Goal: Task Accomplishment & Management: Manage account settings

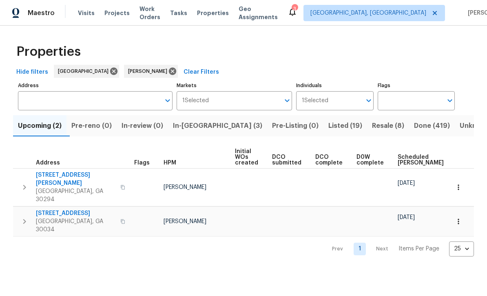
click at [211, 127] on span "In-reno (3)" at bounding box center [217, 125] width 89 height 11
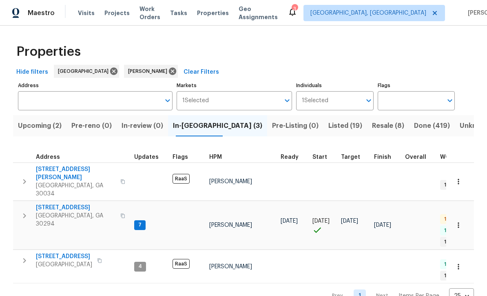
click at [158, 15] on span "Work Orders" at bounding box center [149, 13] width 21 height 16
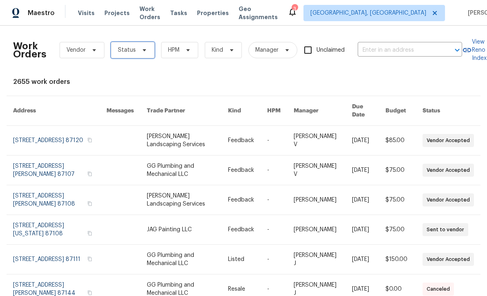
click at [146, 50] on span "Status" at bounding box center [133, 50] width 44 height 16
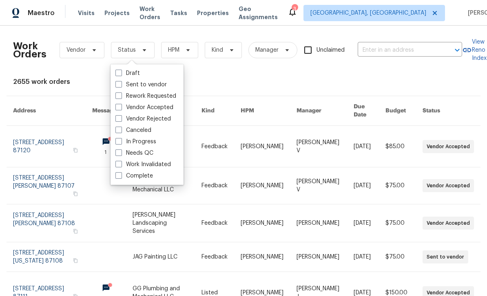
click at [150, 156] on label "Needs QC" at bounding box center [134, 153] width 38 height 8
click at [121, 154] on input "Needs QC" at bounding box center [117, 151] width 5 height 5
checkbox input "true"
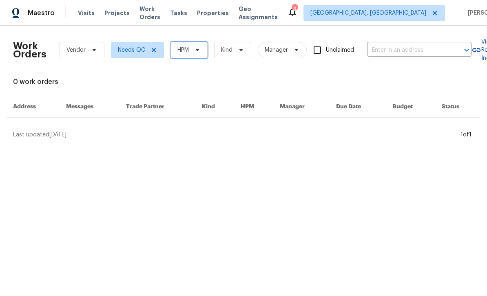
click at [196, 57] on span "HPM" at bounding box center [188, 50] width 37 height 16
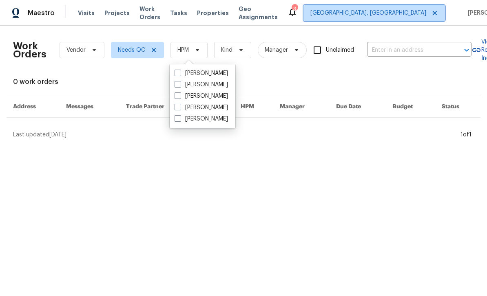
click at [373, 15] on span "Albuquerque, NM" at bounding box center [368, 13] width 116 height 8
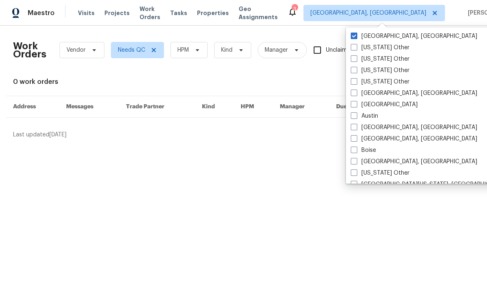
click at [358, 105] on label "[GEOGRAPHIC_DATA]" at bounding box center [383, 105] width 67 height 8
click at [356, 105] on input "[GEOGRAPHIC_DATA]" at bounding box center [352, 103] width 5 height 5
checkbox input "true"
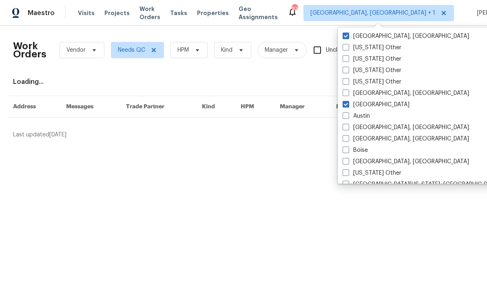
click at [360, 36] on label "Albuquerque, NM" at bounding box center [405, 36] width 126 height 8
click at [348, 36] on input "Albuquerque, NM" at bounding box center [344, 34] width 5 height 5
checkbox input "false"
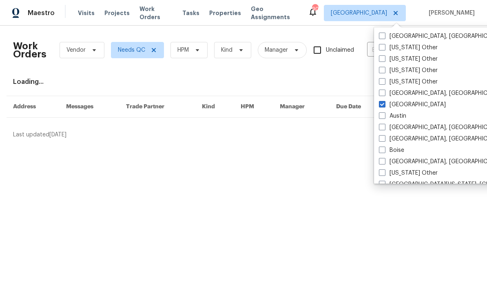
click at [316, 68] on div "Work Orders Vendor Needs QC HPM Kind Manager Unclaimed ​" at bounding box center [242, 50] width 458 height 36
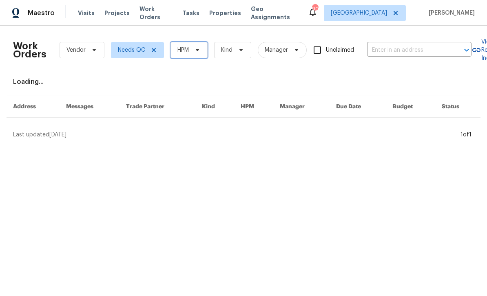
click at [196, 53] on icon at bounding box center [197, 50] width 7 height 7
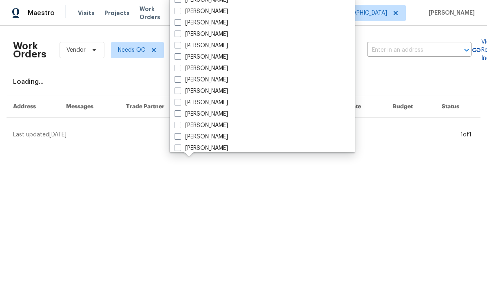
scroll to position [244, 0]
click at [217, 135] on label "[PERSON_NAME]" at bounding box center [200, 138] width 53 height 8
click at [180, 135] on input "[PERSON_NAME]" at bounding box center [176, 136] width 5 height 5
checkbox input "true"
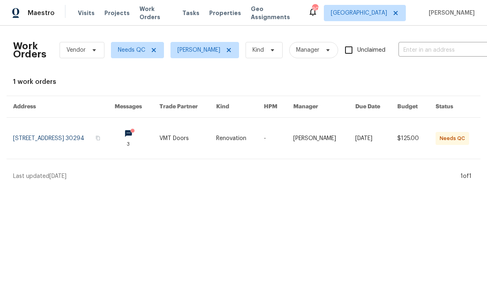
click at [46, 140] on link at bounding box center [63, 138] width 101 height 41
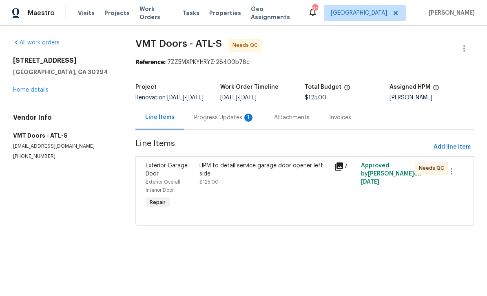
click at [206, 129] on div "Progress Updates 1" at bounding box center [224, 118] width 80 height 24
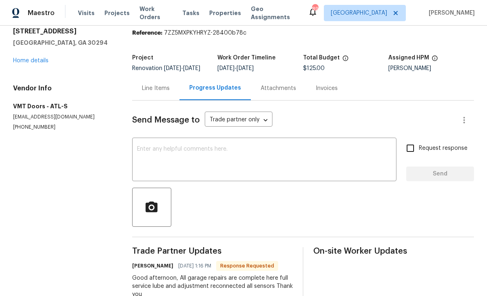
scroll to position [29, 0]
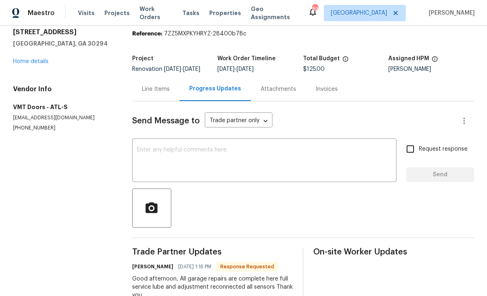
click at [320, 147] on textarea at bounding box center [264, 161] width 254 height 29
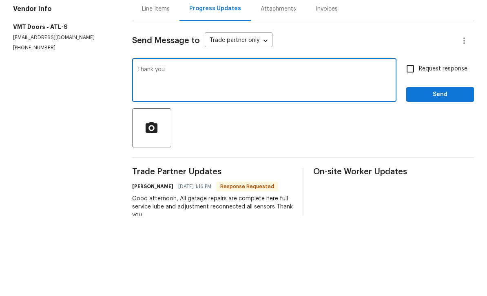
type textarea "Thank you"
click at [406, 141] on input "Request response" at bounding box center [409, 149] width 17 height 17
checkbox input "true"
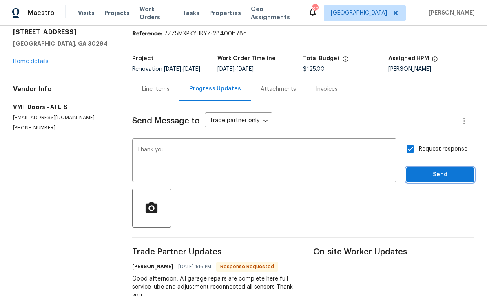
click at [448, 170] on span "Send" at bounding box center [439, 175] width 55 height 10
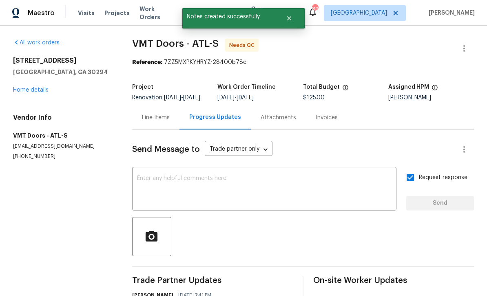
scroll to position [0, 0]
click at [30, 87] on link "Home details" at bounding box center [30, 90] width 35 height 6
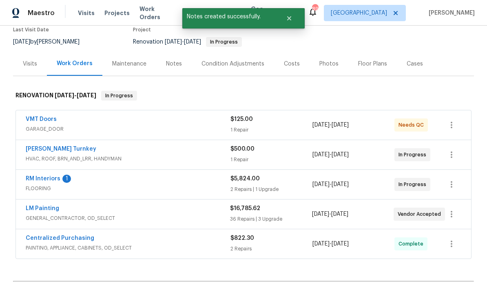
scroll to position [73, 0]
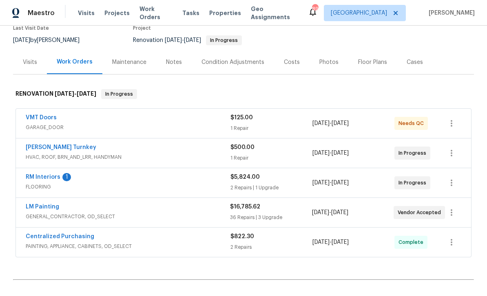
click at [37, 120] on link "VMT Doors" at bounding box center [41, 118] width 31 height 6
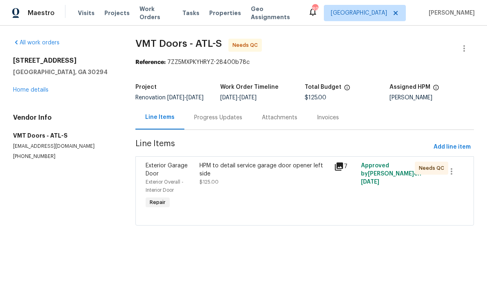
click at [262, 186] on div "HPM to detail service garage door opener left side $125.00" at bounding box center [264, 174] width 130 height 24
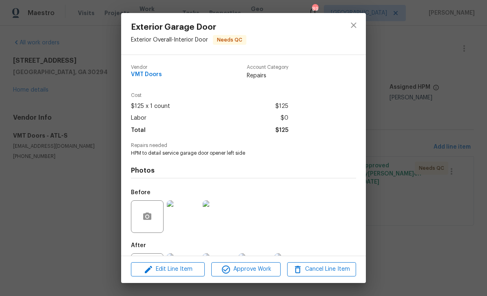
click at [393, 145] on div "Exterior Garage Door Exterior Overall - Interior Door Needs QC Vendor VMT Doors…" at bounding box center [243, 148] width 487 height 296
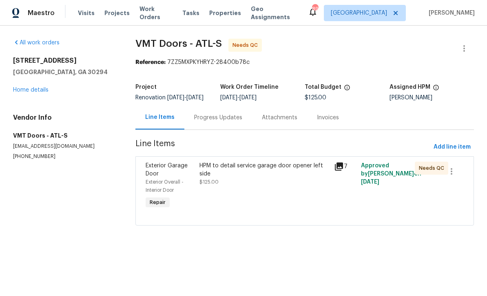
click at [337, 171] on icon at bounding box center [339, 167] width 8 height 8
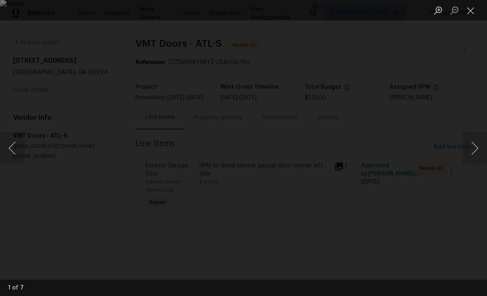
click at [476, 148] on button "Next image" at bounding box center [474, 148] width 24 height 33
click at [473, 152] on button "Next image" at bounding box center [474, 148] width 24 height 33
click at [474, 151] on button "Next image" at bounding box center [474, 148] width 24 height 33
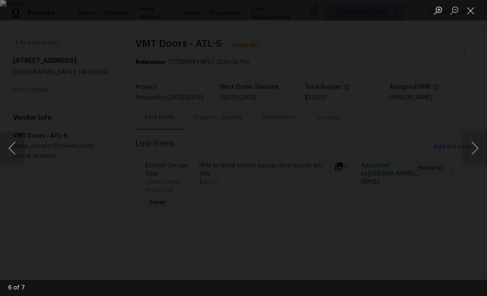
click at [474, 151] on button "Next image" at bounding box center [474, 148] width 24 height 33
click at [475, 150] on button "Next image" at bounding box center [474, 148] width 24 height 33
click at [469, 17] on button "Close lightbox" at bounding box center [470, 10] width 16 height 14
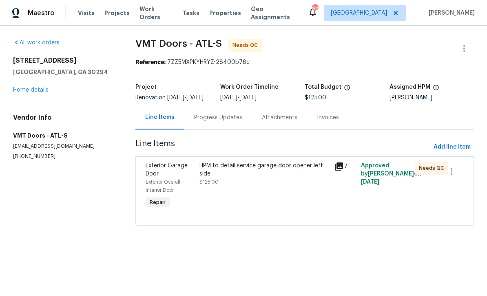
click at [298, 196] on div "HPM to detail service garage door opener left side $125.00" at bounding box center [264, 186] width 134 height 54
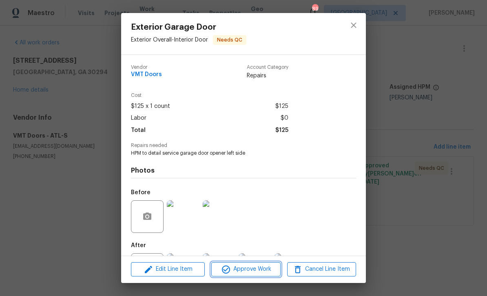
click at [270, 266] on span "Approve Work" at bounding box center [246, 269] width 64 height 10
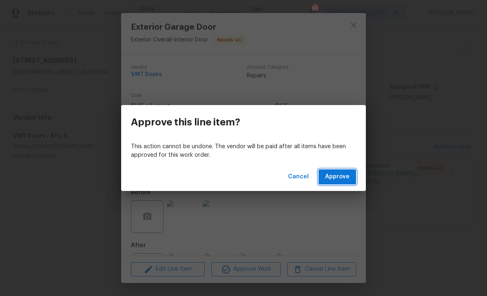
click at [341, 173] on span "Approve" at bounding box center [337, 177] width 24 height 10
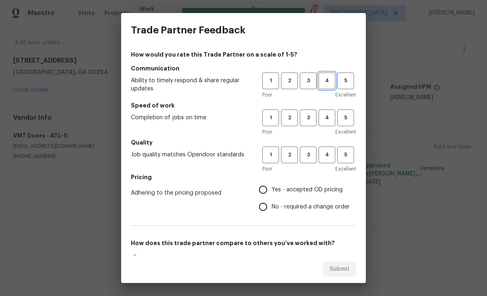
click at [328, 82] on span "4" at bounding box center [326, 80] width 15 height 9
click at [327, 119] on span "4" at bounding box center [326, 117] width 15 height 9
click at [329, 156] on span "4" at bounding box center [326, 154] width 15 height 9
click at [270, 185] on input "Yes - accepted OD pricing" at bounding box center [262, 189] width 17 height 17
radio input "true"
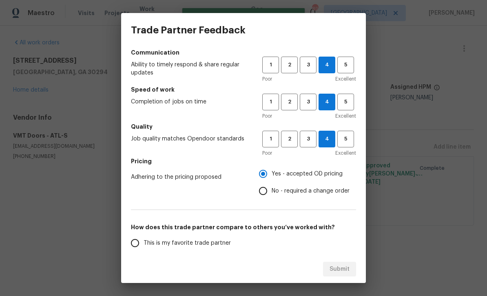
scroll to position [17, 0]
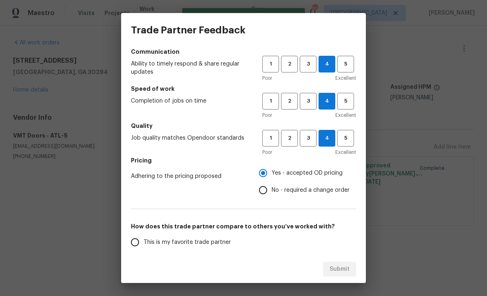
click at [139, 245] on input "This is my favorite trade partner" at bounding box center [134, 242] width 17 height 17
click at [355, 268] on button "Submit" at bounding box center [339, 269] width 33 height 15
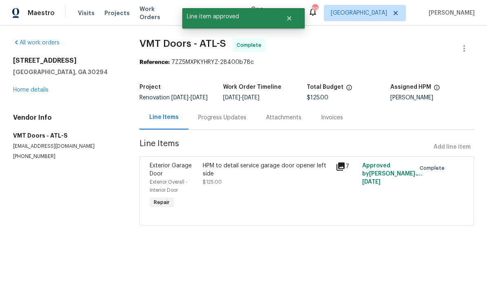
radio input "true"
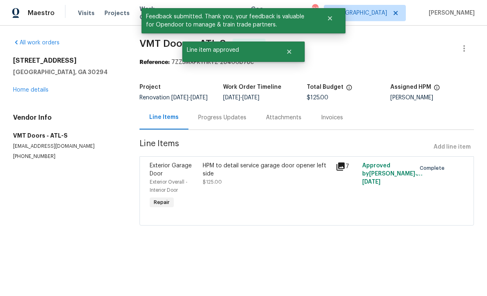
click at [26, 90] on link "Home details" at bounding box center [30, 90] width 35 height 6
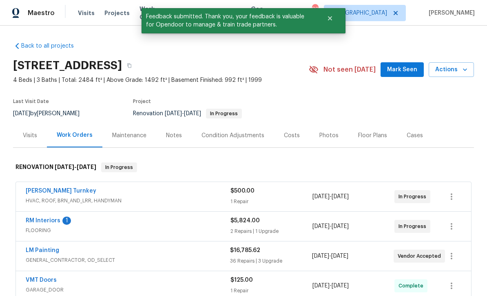
click at [167, 140] on div "Notes" at bounding box center [173, 135] width 35 height 24
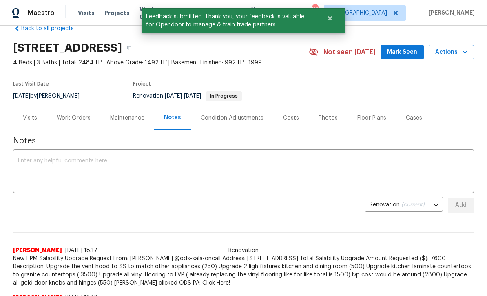
scroll to position [18, 0]
click at [345, 170] on textarea at bounding box center [243, 172] width 451 height 29
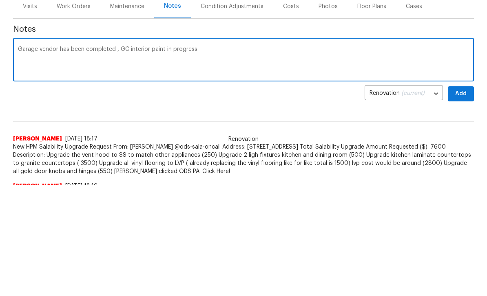
type textarea "Garage vendor has been completed , GC interior paint in progress"
click at [458, 200] on span "Add" at bounding box center [460, 205] width 13 height 10
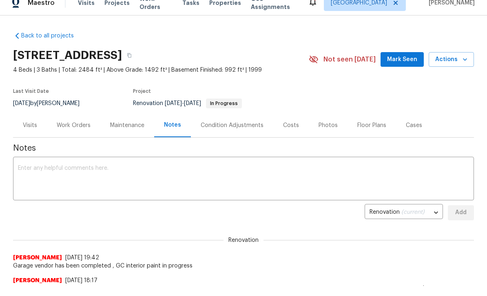
scroll to position [0, 0]
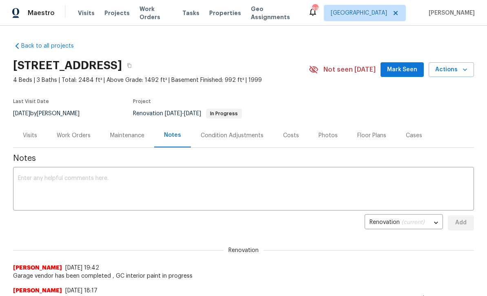
click at [71, 135] on div "Work Orders" at bounding box center [74, 136] width 34 height 8
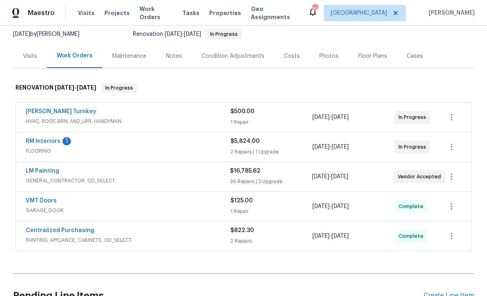
scroll to position [81, 0]
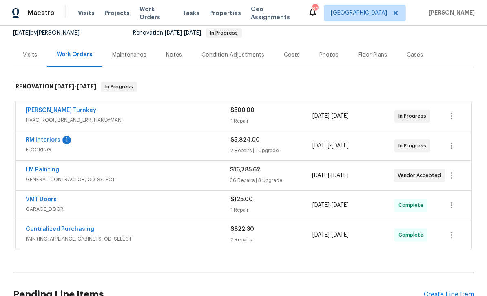
click at [36, 140] on link "RM Interiors" at bounding box center [43, 140] width 35 height 6
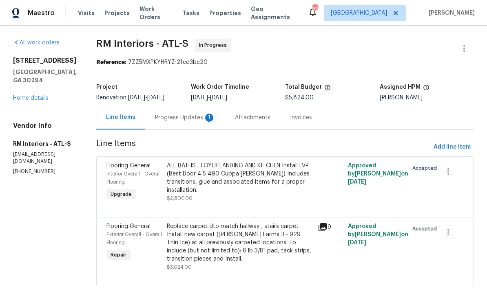
click at [205, 122] on div "1" at bounding box center [209, 118] width 8 height 8
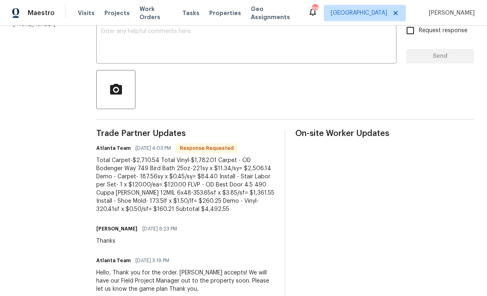
scroll to position [26, 0]
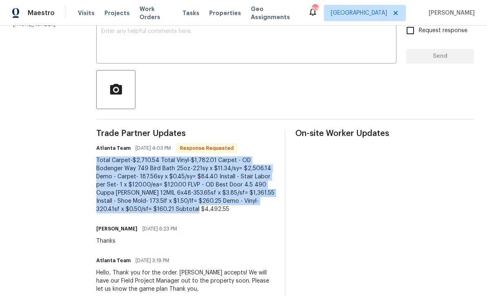
copy div "Total Carpet-$2,710.54 Total Vinyl-$1,782.01 Carpet - OD Bodenger Way 749 Bird …"
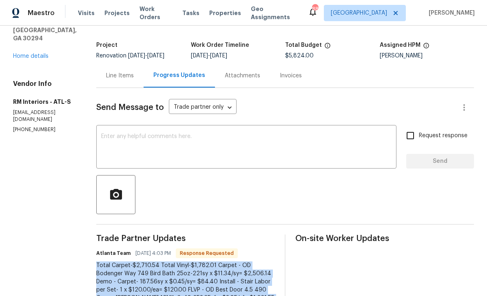
scroll to position [35, 0]
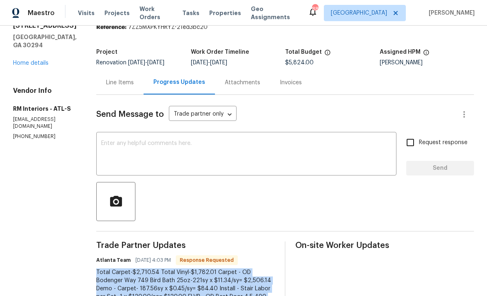
click at [124, 79] on div "Line Items" at bounding box center [120, 83] width 28 height 8
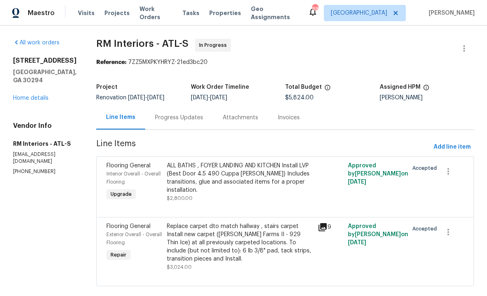
click at [277, 231] on div "Replace carpet dto match hallway , stairs carpet Install new carpet (Abshire Fa…" at bounding box center [240, 242] width 146 height 41
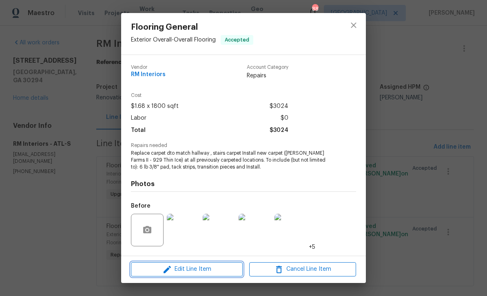
click at [225, 276] on button "Edit Line Item" at bounding box center [187, 269] width 112 height 14
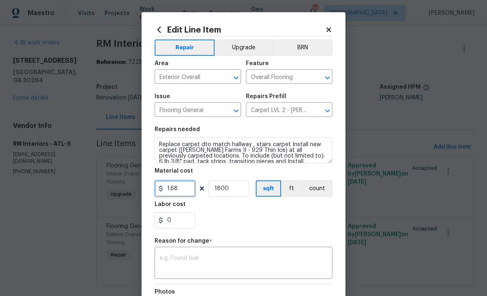
click at [188, 191] on input "1.68" at bounding box center [174, 189] width 41 height 16
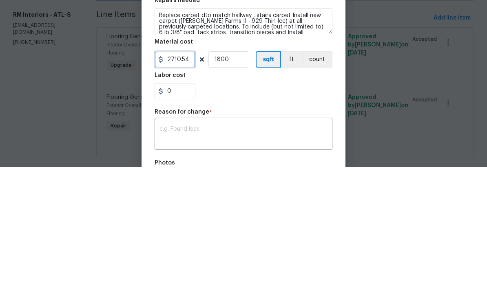
type input "2710.54"
click at [240, 181] on input "1800" at bounding box center [228, 189] width 41 height 16
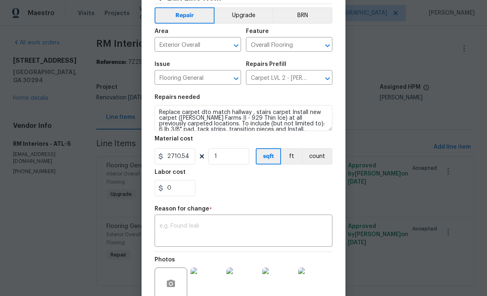
scroll to position [38, 0]
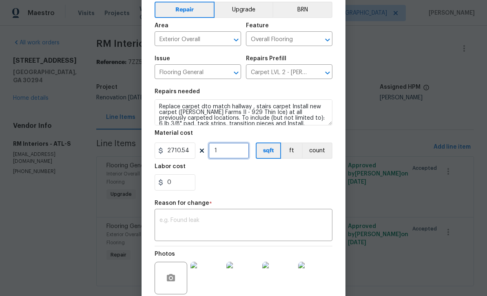
type input "1"
click at [168, 225] on textarea at bounding box center [243, 226] width 168 height 17
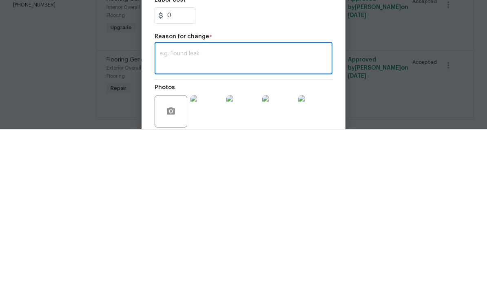
click at [270, 218] on textarea at bounding box center [243, 226] width 168 height 17
paste textarea "Total Carpet-$2,710.54 Total Vinyl-$1,782.01 Carpet - OD Bodenger Way 749 Bird …"
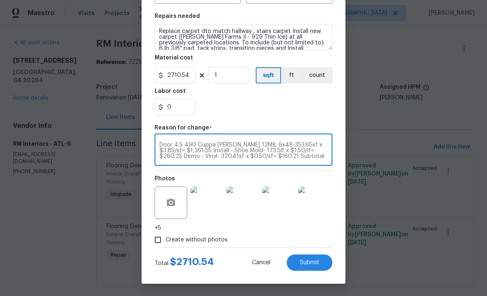
scroll to position [115, 0]
click at [221, 141] on div "Total Carpet-$2,710.54 Total Vinyl-$1,782.01 Carpet - OD Bodenger Way 749 Bird …" at bounding box center [243, 151] width 178 height 30
click at [296, 159] on textarea "Total Carpet-$2,710.54 Total Vinyl-$1,782.01 Carpet - OD Bodenger Way 749 Bird …" at bounding box center [243, 150] width 168 height 17
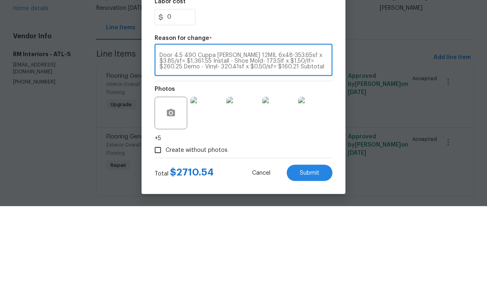
click at [291, 136] on div "Total Carpet-$2,710.54 Total Vinyl-$1,782.01 Carpet - OD Bodenger Way 749 Bird …" at bounding box center [243, 151] width 178 height 30
click at [288, 142] on textarea "Total Carpet-$2,710.54 Total Vinyl-$1,782.01 Carpet - OD Bodenger Way 749 Bird …" at bounding box center [243, 150] width 168 height 17
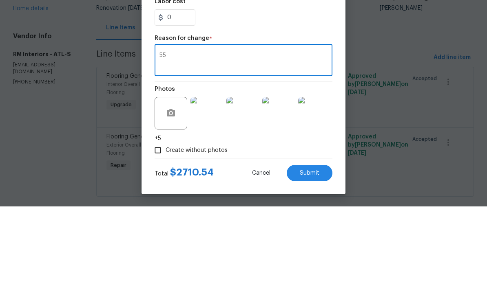
scroll to position [0, 0]
click at [302, 142] on textarea "55" at bounding box center [243, 150] width 168 height 17
type textarea "5"
click at [182, 142] on textarea at bounding box center [243, 150] width 168 height 17
paste textarea "Total Carpet-$2,710.54 Total Vinyl-$1,782.01 Carpet - OD Bodenger Way 749 Bird …"
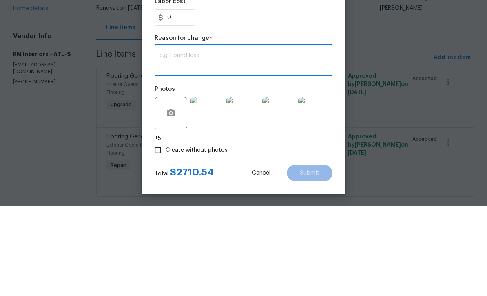
type textarea "Total Carpet-$2,710.54 Total Vinyl-$1,782.01 Carpet - OD Bodenger Way 749 Bird …"
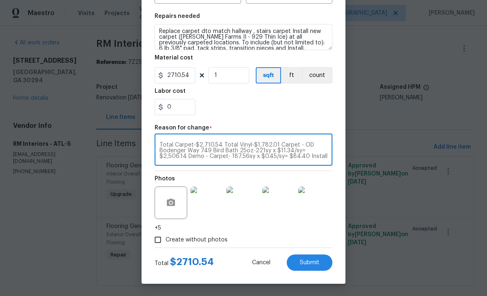
click at [326, 260] on button "Submit" at bounding box center [309, 263] width 46 height 16
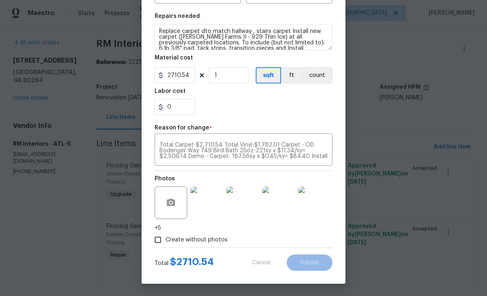
type input "1800"
type input "1.68"
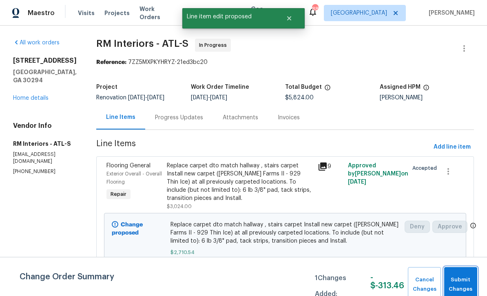
click at [465, 281] on span "Submit Changes" at bounding box center [460, 284] width 25 height 19
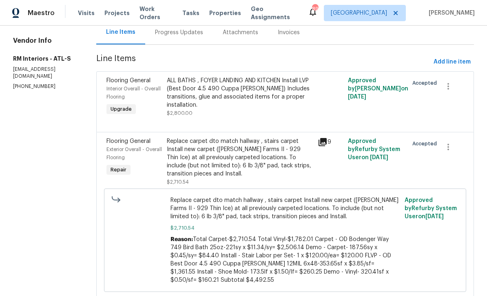
scroll to position [85, 0]
click at [324, 147] on icon at bounding box center [322, 143] width 10 height 10
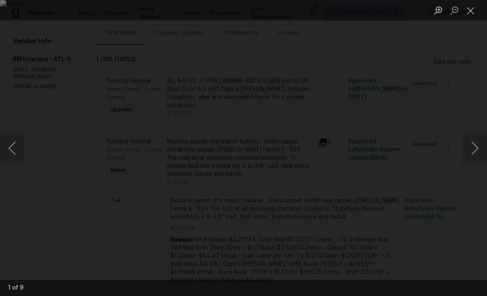
click at [469, 17] on button "Close lightbox" at bounding box center [470, 10] width 16 height 14
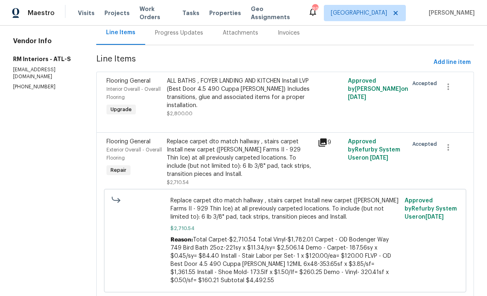
click at [178, 37] on div "Progress Updates" at bounding box center [179, 33] width 48 height 8
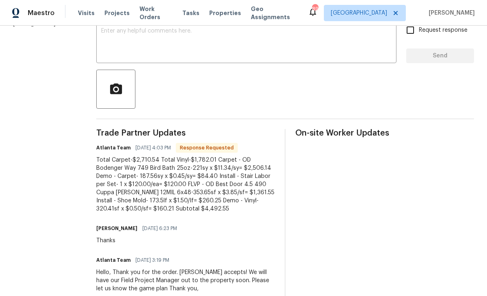
scroll to position [147, 0]
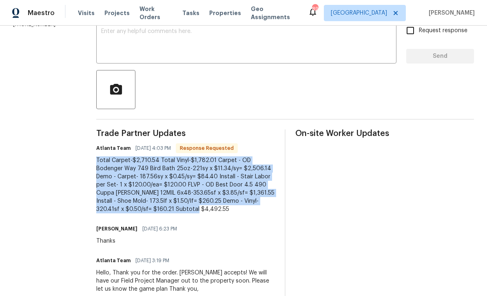
copy div "Total Carpet-$2,710.54 Total Vinyl-$1,782.01 Carpet - OD Bodenger Way 749 Bird …"
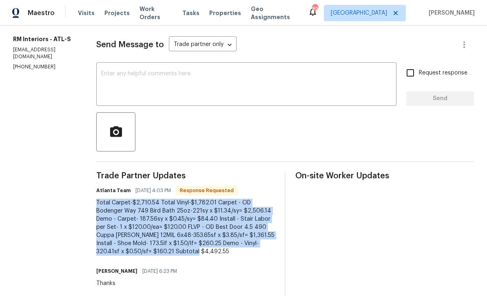
scroll to position [72, 0]
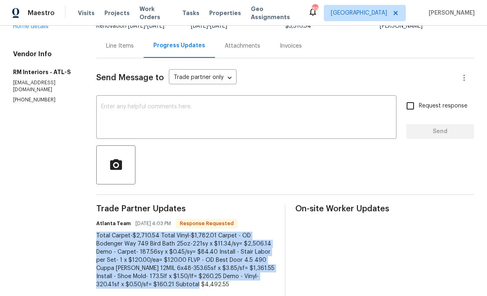
click at [112, 50] on div "Line Items" at bounding box center [120, 46] width 28 height 8
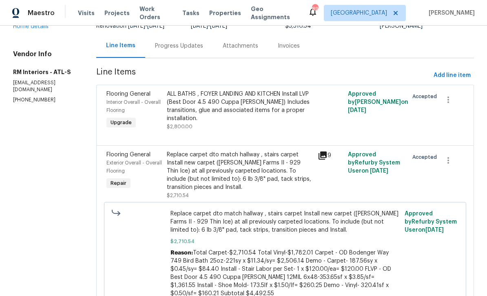
click at [280, 115] on div "ALL BATHS , FOYER LANDING AND KITCHEN Install LVP (Best Door 4.5 490 Cuppa Joe)…" at bounding box center [240, 106] width 146 height 33
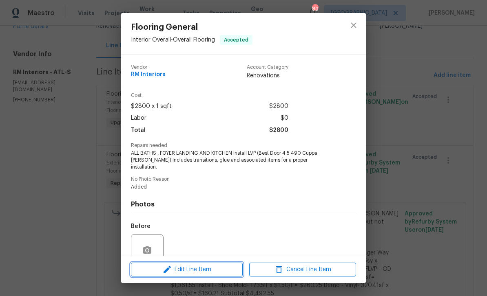
click at [214, 271] on span "Edit Line Item" at bounding box center [186, 270] width 107 height 10
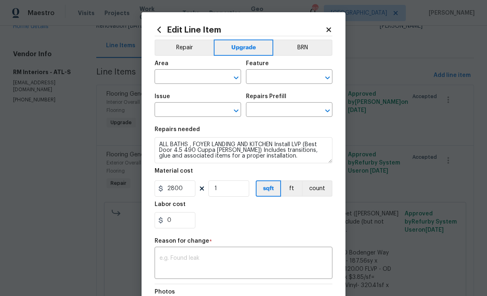
type input "Interior Overall"
type input "Overall Flooring"
type input "Flooring General"
type input "Vinyl Plank LVL 2 - Best Door 4.5 (Brown) $3.22"
click at [190, 261] on textarea at bounding box center [243, 263] width 168 height 17
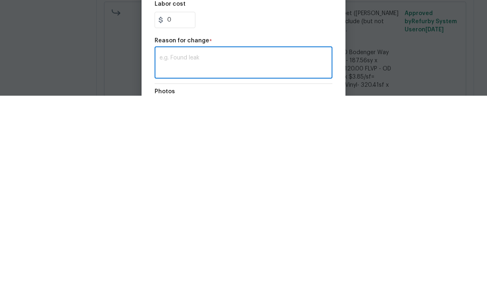
scroll to position [26, 0]
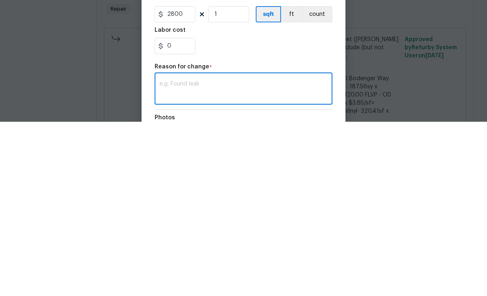
click at [178, 255] on textarea at bounding box center [243, 263] width 168 height 17
click at [179, 255] on textarea at bounding box center [243, 263] width 168 height 17
paste textarea "Total Carpet-$2,710.54 Total Vinyl-$1,782.01 Carpet - OD Bodenger Way 749 Bird …"
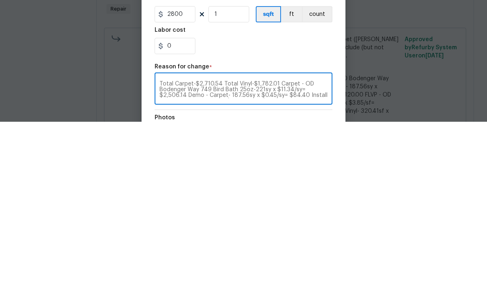
scroll to position [23, 0]
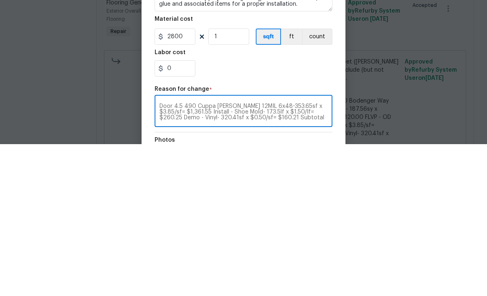
type textarea "Total Carpet-$2,710.54 Total Vinyl-$1,782.01 Carpet - OD Bodenger Way 749 Bird …"
click at [189, 181] on input "2800" at bounding box center [174, 189] width 41 height 16
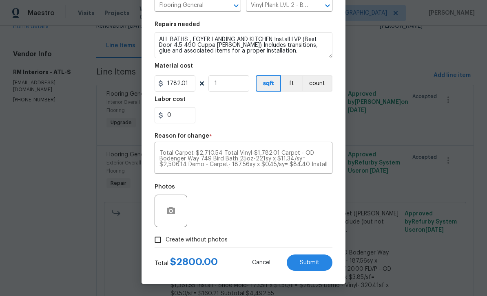
scroll to position [107, 0]
type input "1782.01"
click at [159, 240] on input "Create without photos" at bounding box center [157, 239] width 15 height 15
checkbox input "true"
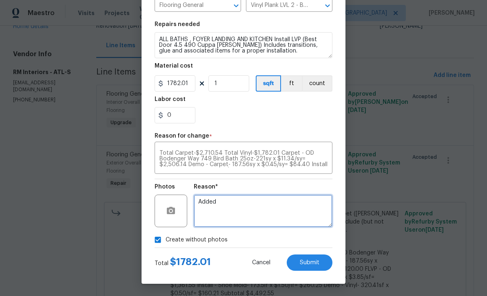
click at [252, 210] on textarea "Added" at bounding box center [263, 211] width 139 height 33
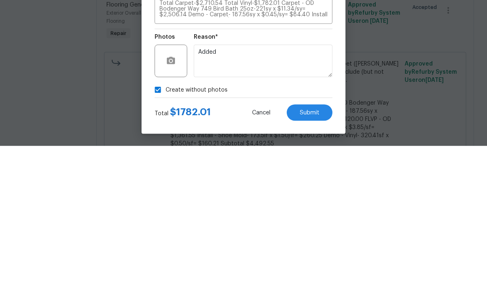
click at [324, 255] on button "Submit" at bounding box center [309, 263] width 46 height 16
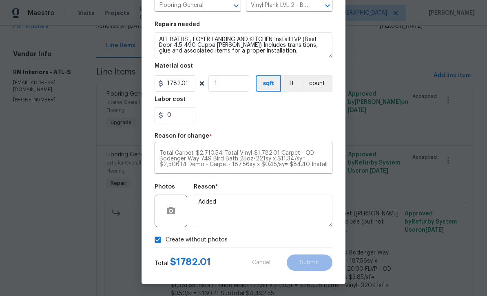
type input "2800"
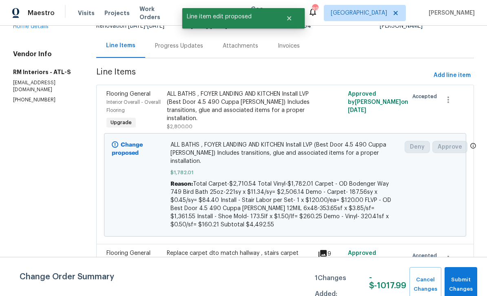
scroll to position [0, 0]
click at [469, 282] on span "Submit Changes" at bounding box center [460, 284] width 24 height 19
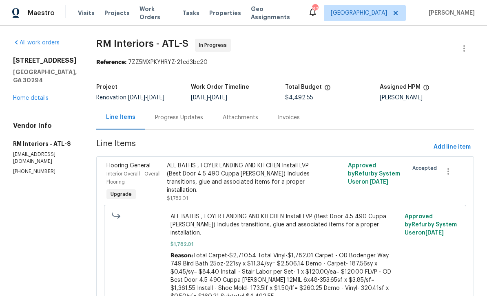
click at [28, 101] on link "Home details" at bounding box center [30, 98] width 35 height 6
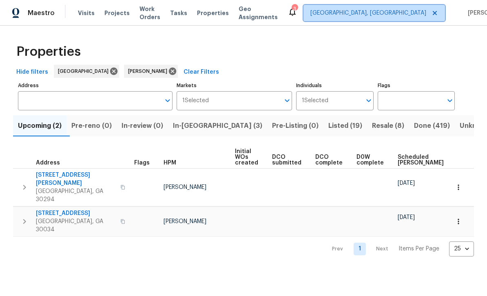
click at [380, 11] on span "[GEOGRAPHIC_DATA], [GEOGRAPHIC_DATA]" at bounding box center [368, 13] width 116 height 8
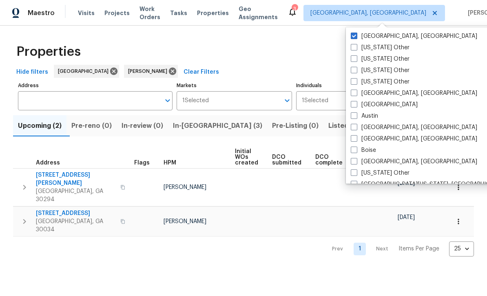
click at [355, 104] on span at bounding box center [353, 104] width 7 height 7
click at [355, 104] on input "[GEOGRAPHIC_DATA]" at bounding box center [352, 103] width 5 height 5
checkbox input "true"
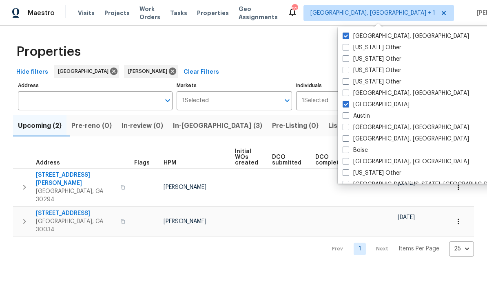
click at [342, 44] on span at bounding box center [345, 47] width 7 height 7
click at [342, 44] on input "Alabama Other" at bounding box center [344, 46] width 5 height 5
click at [346, 50] on span at bounding box center [344, 47] width 7 height 7
click at [346, 49] on input "Alabama Other" at bounding box center [343, 46] width 5 height 5
checkbox input "false"
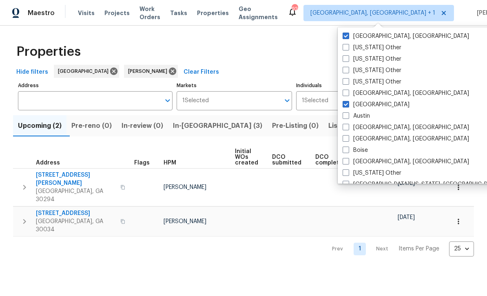
click at [347, 35] on span at bounding box center [345, 36] width 7 height 7
click at [347, 35] on input "[GEOGRAPHIC_DATA], [GEOGRAPHIC_DATA]" at bounding box center [344, 34] width 5 height 5
checkbox input "false"
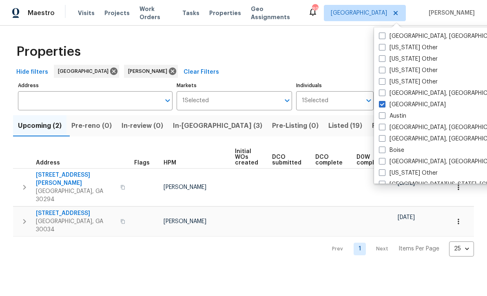
click at [309, 55] on div "Properties" at bounding box center [243, 52] width 460 height 26
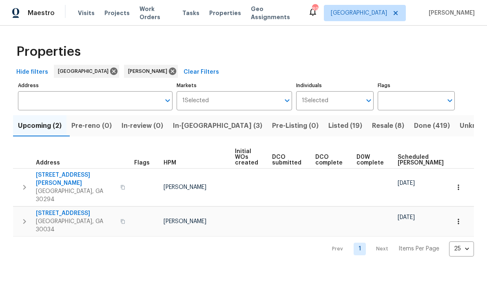
click at [148, 15] on span "Work Orders" at bounding box center [155, 13] width 33 height 16
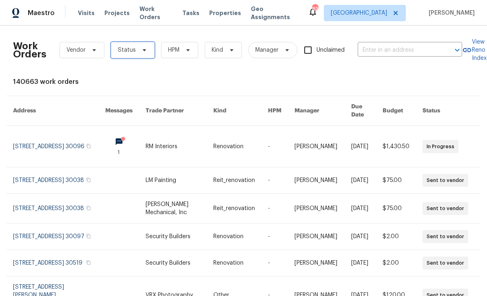
click at [136, 54] on span "Status" at bounding box center [133, 50] width 44 height 16
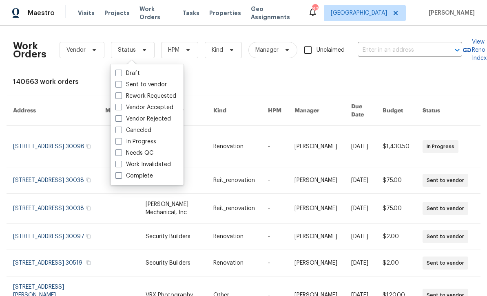
click at [154, 140] on label "In Progress" at bounding box center [135, 142] width 41 height 8
click at [121, 140] on input "In Progress" at bounding box center [117, 140] width 5 height 5
checkbox input "true"
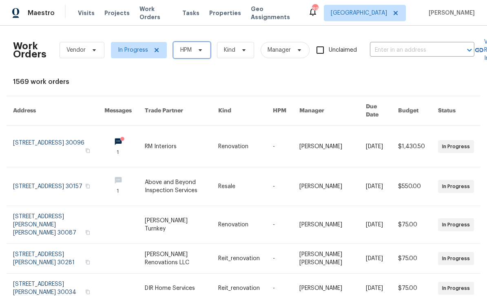
click at [202, 52] on icon at bounding box center [200, 50] width 7 height 7
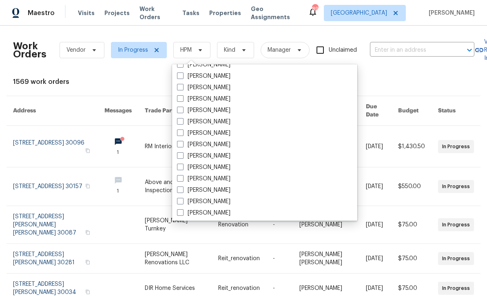
scroll to position [238, 0]
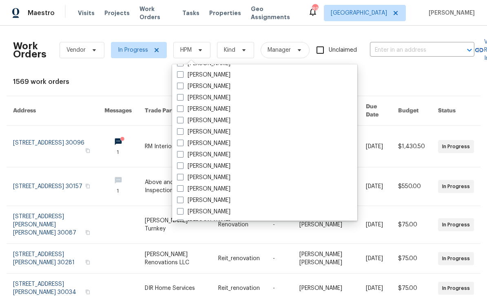
click at [214, 215] on label "[PERSON_NAME]" at bounding box center [203, 212] width 53 height 8
click at [182, 213] on input "[PERSON_NAME]" at bounding box center [179, 210] width 5 height 5
checkbox input "true"
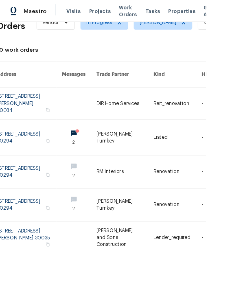
scroll to position [121, 4]
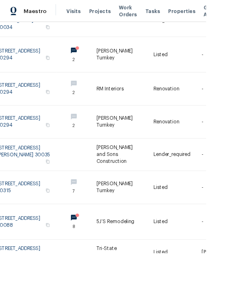
click at [71, 171] on link at bounding box center [34, 180] width 76 height 37
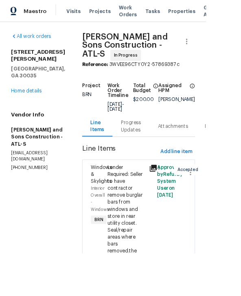
click at [21, 109] on link "Home details" at bounding box center [30, 107] width 35 height 6
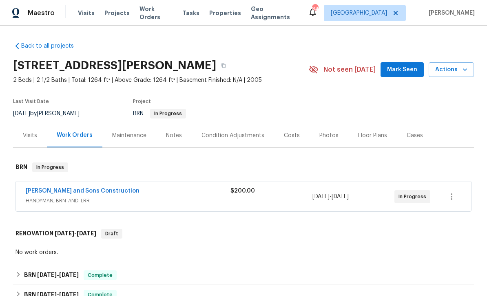
click at [165, 15] on span "Work Orders" at bounding box center [155, 13] width 33 height 16
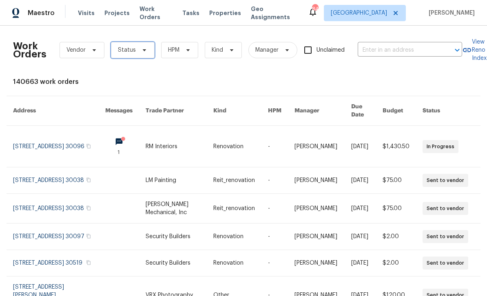
click at [144, 53] on icon at bounding box center [144, 50] width 7 height 7
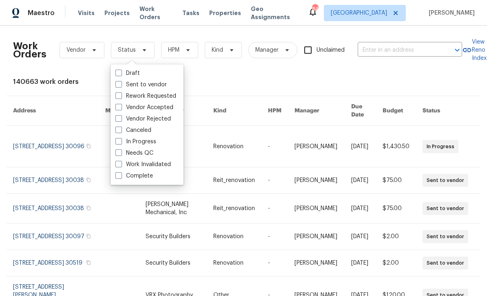
click at [210, 84] on div "140663 work orders" at bounding box center [243, 82] width 460 height 8
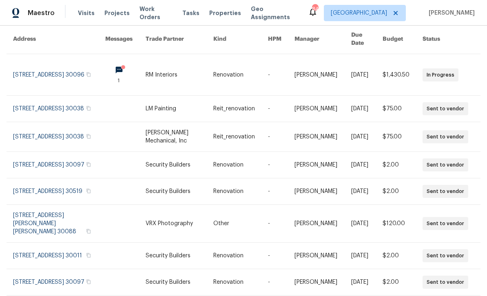
scroll to position [65, 0]
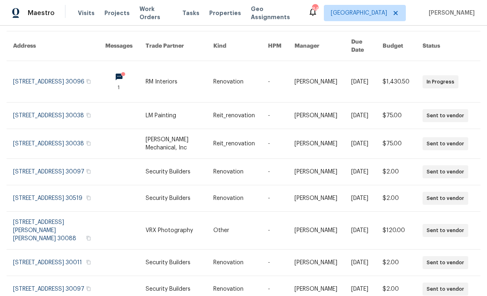
click at [35, 147] on link at bounding box center [59, 143] width 92 height 29
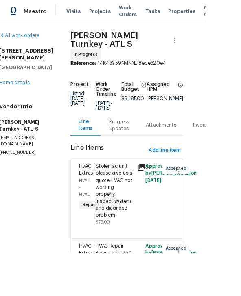
scroll to position [2, 13]
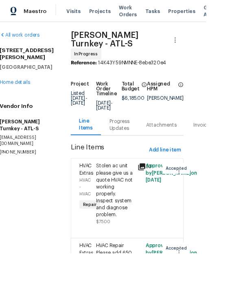
click at [131, 138] on div "Progress Updates" at bounding box center [140, 146] width 24 height 16
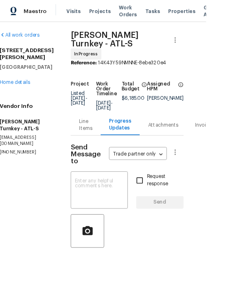
click at [235, 181] on div "All work orders [STREET_ADDRESS] Home details Vendor Info [PERSON_NAME] Turnkey…" at bounding box center [120, 161] width 241 height 271
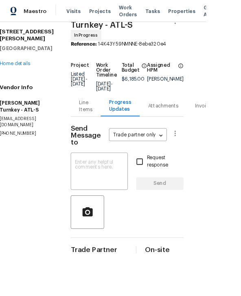
scroll to position [22, 13]
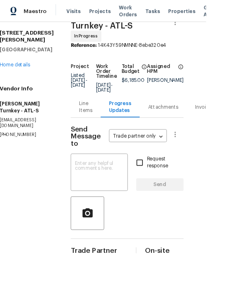
click at [126, 188] on textarea at bounding box center [116, 202] width 57 height 29
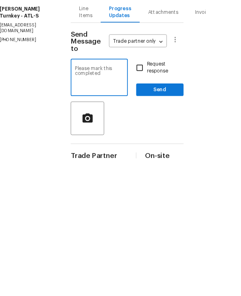
type textarea "Please mark this completed"
click at [156, 182] on input "Request response" at bounding box center [163, 190] width 17 height 17
checkbox input "true"
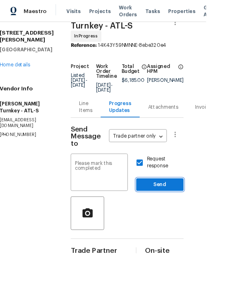
click at [196, 211] on span "Send" at bounding box center [187, 216] width 42 height 10
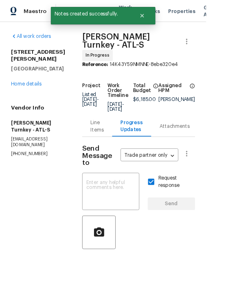
scroll to position [0, 0]
click at [106, 140] on div "Line Items" at bounding box center [113, 148] width 15 height 16
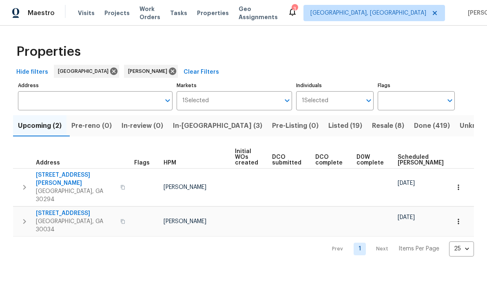
click at [216, 126] on span "In-[GEOGRAPHIC_DATA] (3)" at bounding box center [217, 125] width 89 height 11
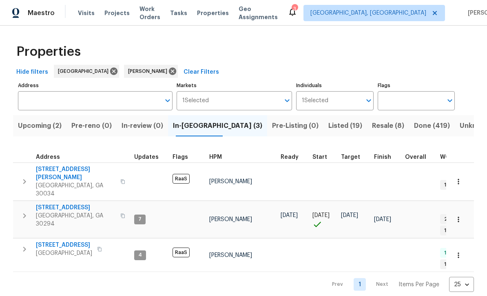
click at [328, 125] on span "Listed (19)" at bounding box center [345, 125] width 34 height 11
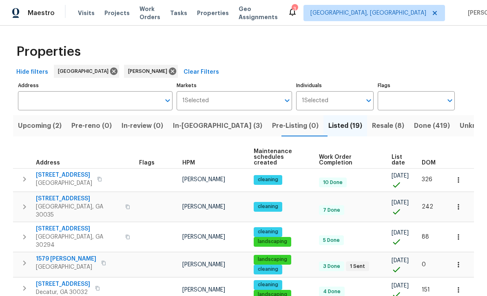
click at [372, 125] on span "Resale (8)" at bounding box center [388, 125] width 32 height 11
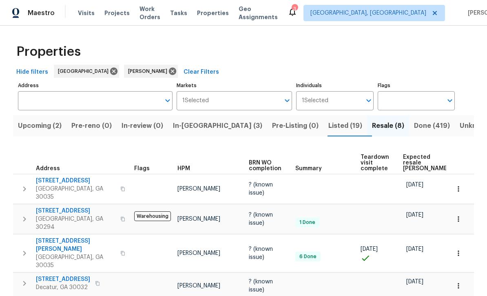
click at [160, 11] on span "Work Orders" at bounding box center [149, 13] width 21 height 16
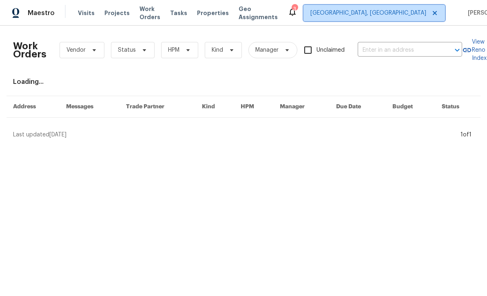
click at [381, 16] on span "[GEOGRAPHIC_DATA], [GEOGRAPHIC_DATA]" at bounding box center [368, 13] width 116 height 8
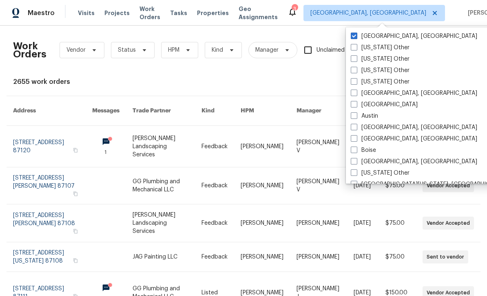
click at [357, 39] on label "[GEOGRAPHIC_DATA], [GEOGRAPHIC_DATA]" at bounding box center [413, 36] width 126 height 8
click at [356, 37] on input "[GEOGRAPHIC_DATA], [GEOGRAPHIC_DATA]" at bounding box center [352, 34] width 5 height 5
checkbox input "false"
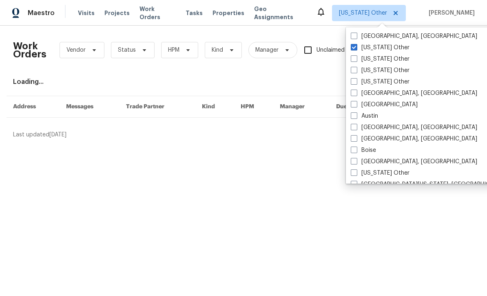
checkbox input "true"
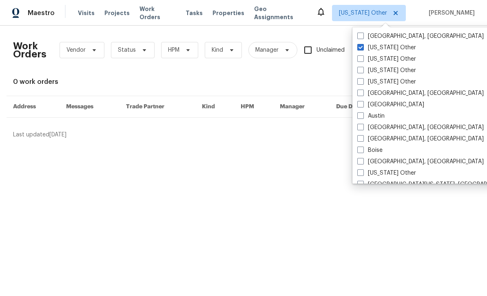
click at [342, 31] on div "Work Orders Vendor Status HPM Kind Manager Unclaimed ​ View Reno Index 0 work o…" at bounding box center [243, 86] width 487 height 120
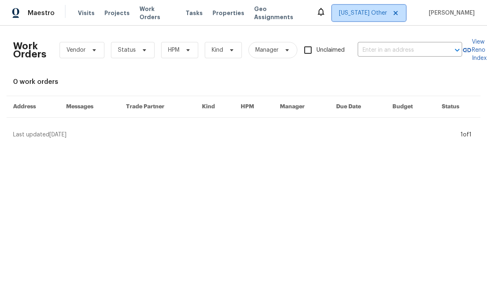
click at [387, 16] on span "[US_STATE] Other" at bounding box center [363, 13] width 48 height 8
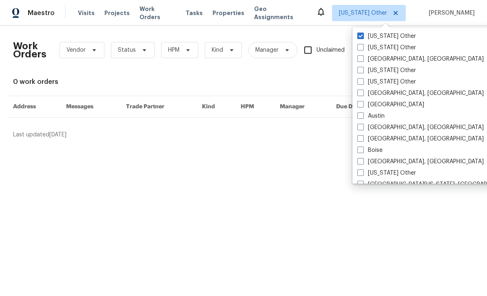
click at [364, 35] on label "[US_STATE] Other" at bounding box center [386, 36] width 59 height 8
click at [362, 35] on input "[US_STATE] Other" at bounding box center [359, 34] width 5 height 5
checkbox input "true"
click at [362, 103] on span at bounding box center [360, 104] width 7 height 7
click at [362, 103] on input "[GEOGRAPHIC_DATA]" at bounding box center [359, 103] width 5 height 5
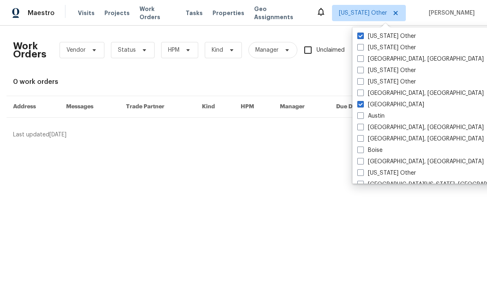
checkbox input "true"
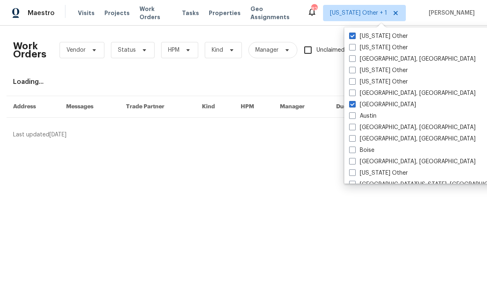
click at [354, 37] on span at bounding box center [352, 36] width 7 height 7
click at [354, 37] on input "[US_STATE] Other" at bounding box center [351, 34] width 5 height 5
checkbox input "false"
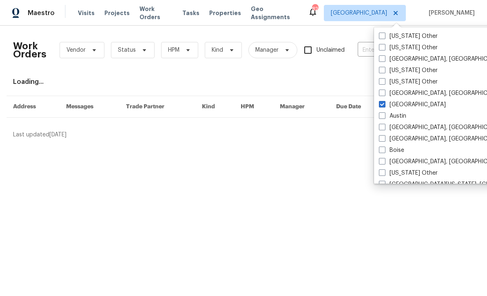
click at [338, 42] on label "Unclaimed" at bounding box center [321, 50] width 45 height 17
click at [316, 42] on input "Unclaimed" at bounding box center [307, 50] width 17 height 17
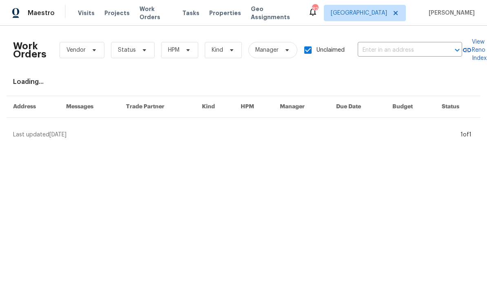
click at [383, 50] on input "text" at bounding box center [397, 50] width 81 height 13
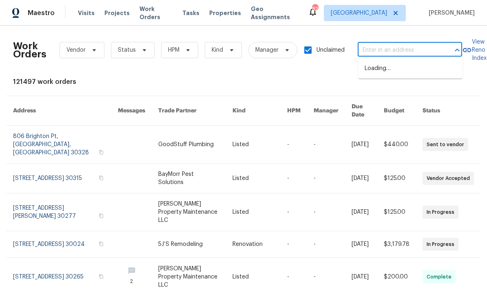
click at [311, 56] on input "Unclaimed" at bounding box center [307, 50] width 17 height 17
checkbox input "false"
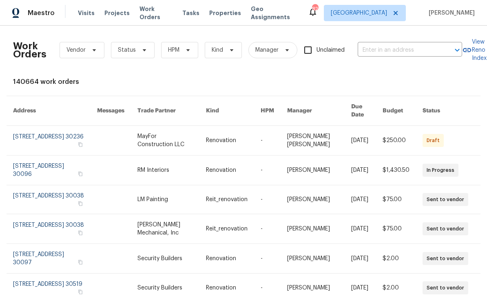
click at [392, 48] on input "text" at bounding box center [397, 50] width 81 height 13
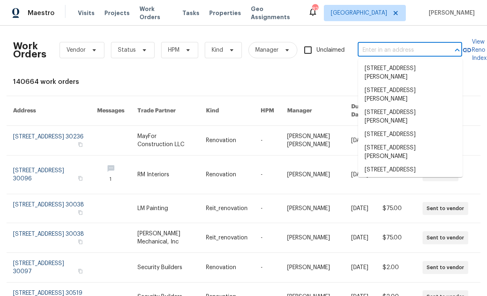
click at [152, 12] on span "Work Orders" at bounding box center [155, 13] width 33 height 16
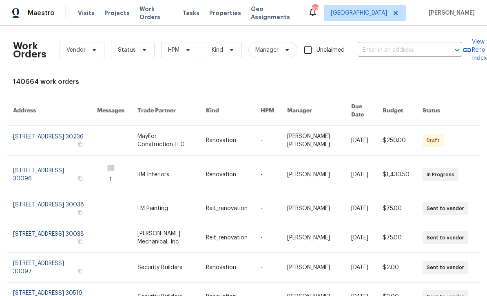
click at [396, 54] on input "text" at bounding box center [397, 50] width 81 height 13
type input "3298 drum"
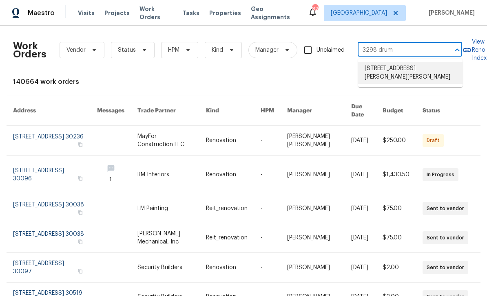
click at [419, 75] on li "3298 Drummond Dr, Stone Mountain, GA 30087" at bounding box center [410, 73] width 104 height 22
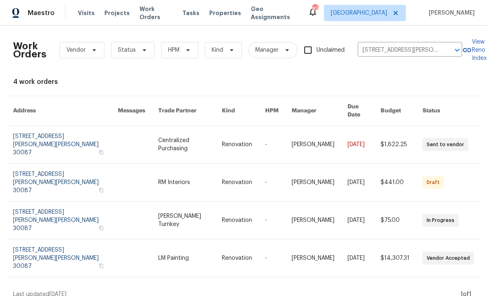
click at [58, 202] on link at bounding box center [65, 220] width 105 height 37
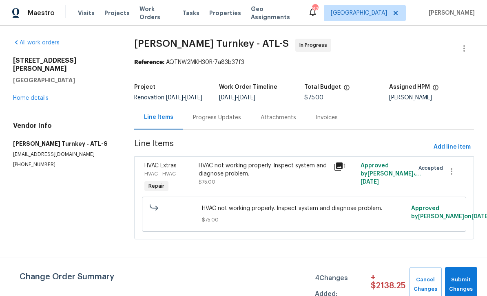
click at [338, 168] on icon at bounding box center [338, 167] width 8 height 8
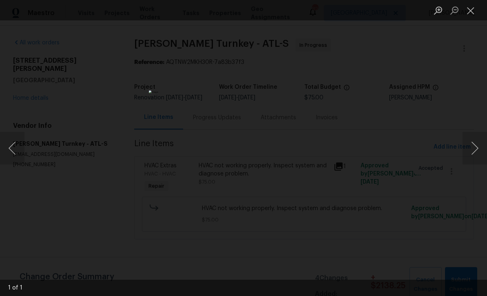
click at [470, 152] on button "Next image" at bounding box center [474, 148] width 24 height 33
click at [472, 13] on button "Close lightbox" at bounding box center [470, 10] width 16 height 14
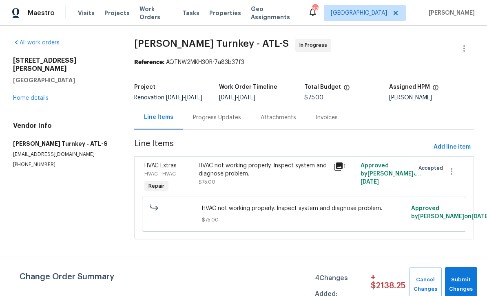
click at [22, 95] on link "Home details" at bounding box center [30, 98] width 35 height 6
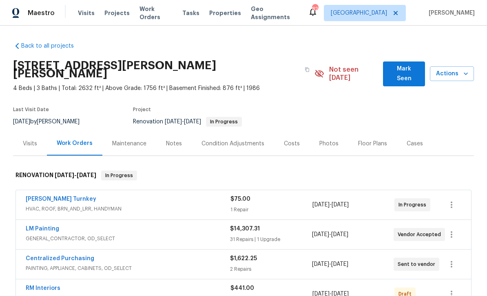
click at [171, 140] on div "Notes" at bounding box center [174, 144] width 16 height 8
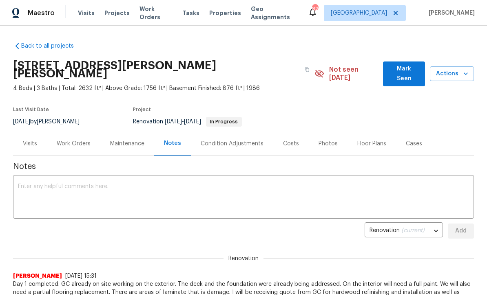
click at [159, 13] on span "Work Orders" at bounding box center [155, 13] width 33 height 16
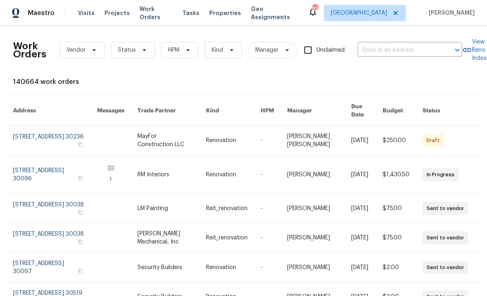
click at [377, 48] on input "text" at bounding box center [397, 50] width 81 height 13
type input "2680 fact"
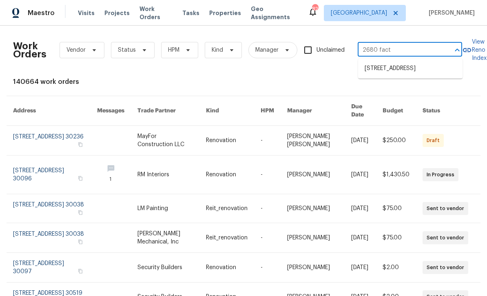
click at [388, 75] on li "2680 Factor Walk Blvd, Suwanee, GA 30024" at bounding box center [410, 68] width 104 height 13
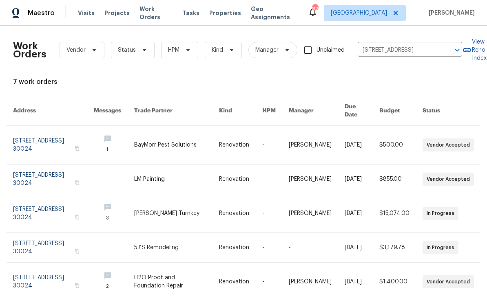
click at [53, 206] on link at bounding box center [53, 213] width 81 height 38
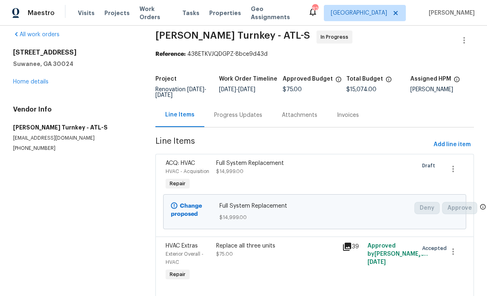
scroll to position [8, 0]
click at [225, 120] on div "Progress Updates" at bounding box center [238, 116] width 68 height 24
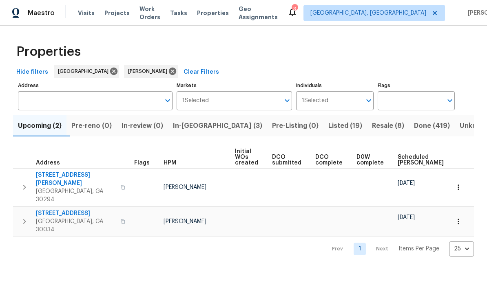
click at [194, 131] on span "In-[GEOGRAPHIC_DATA] (3)" at bounding box center [217, 125] width 89 height 11
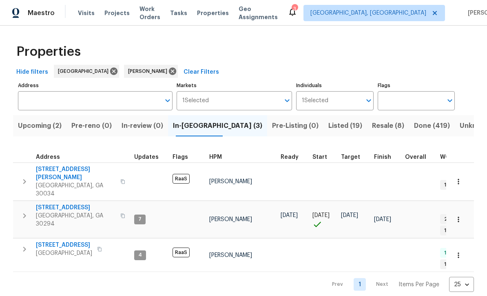
click at [328, 129] on span "Listed (19)" at bounding box center [345, 125] width 34 height 11
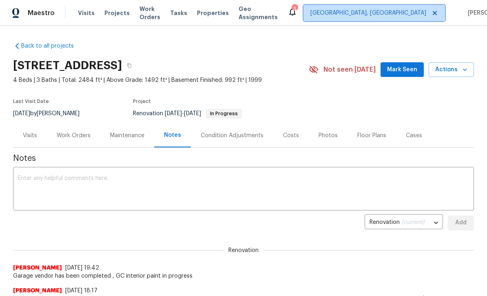
click at [379, 16] on span "[GEOGRAPHIC_DATA], [GEOGRAPHIC_DATA]" at bounding box center [368, 13] width 116 height 8
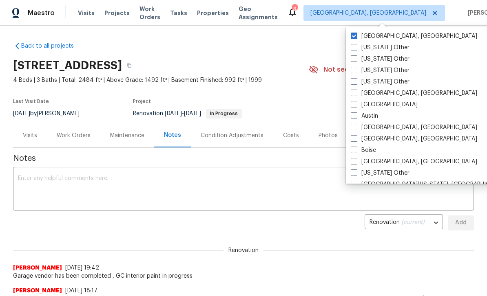
click at [360, 104] on label "[GEOGRAPHIC_DATA]" at bounding box center [383, 105] width 67 height 8
click at [356, 104] on input "[GEOGRAPHIC_DATA]" at bounding box center [352, 103] width 5 height 5
checkbox input "true"
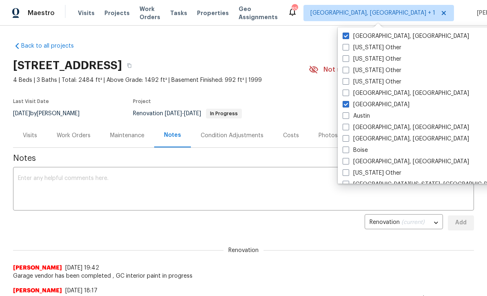
click at [346, 38] on span at bounding box center [345, 36] width 7 height 7
click at [346, 37] on input "[GEOGRAPHIC_DATA], [GEOGRAPHIC_DATA]" at bounding box center [344, 34] width 5 height 5
checkbox input "false"
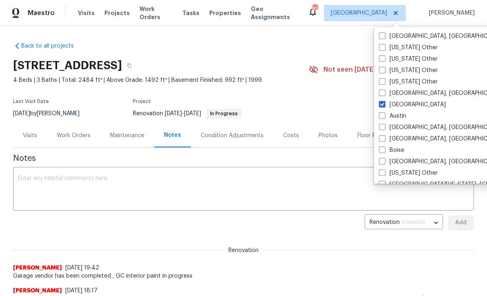
click at [346, 117] on section "[STREET_ADDRESS] 4 Beds | 3 Baths | Total: 2484 ft² | Above Grade: 1492 ft² | B…" at bounding box center [243, 89] width 460 height 68
